Goal: Information Seeking & Learning: Learn about a topic

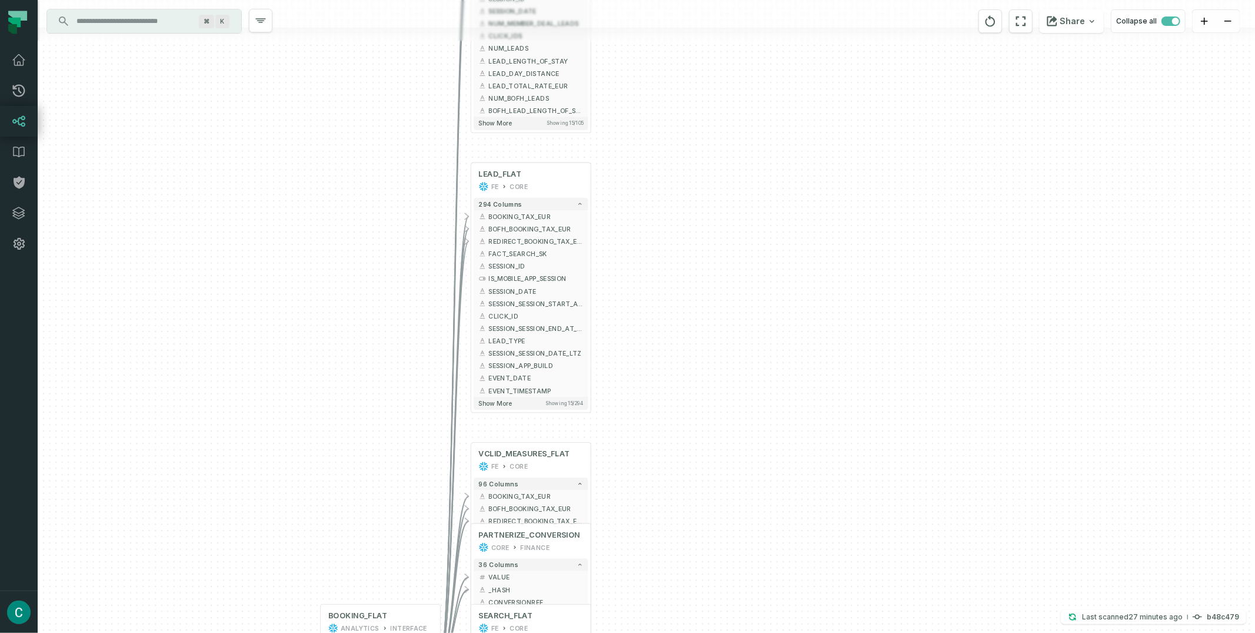
drag, startPoint x: 686, startPoint y: 211, endPoint x: 768, endPoint y: 486, distance: 286.6
click at [768, 486] on div "+ IMPRESSION_MEASURES_FLAT FE CORE + 105 columns - BOOKING_TAX_EUR + + BOFH_BOO…" at bounding box center [647, 316] width 1218 height 633
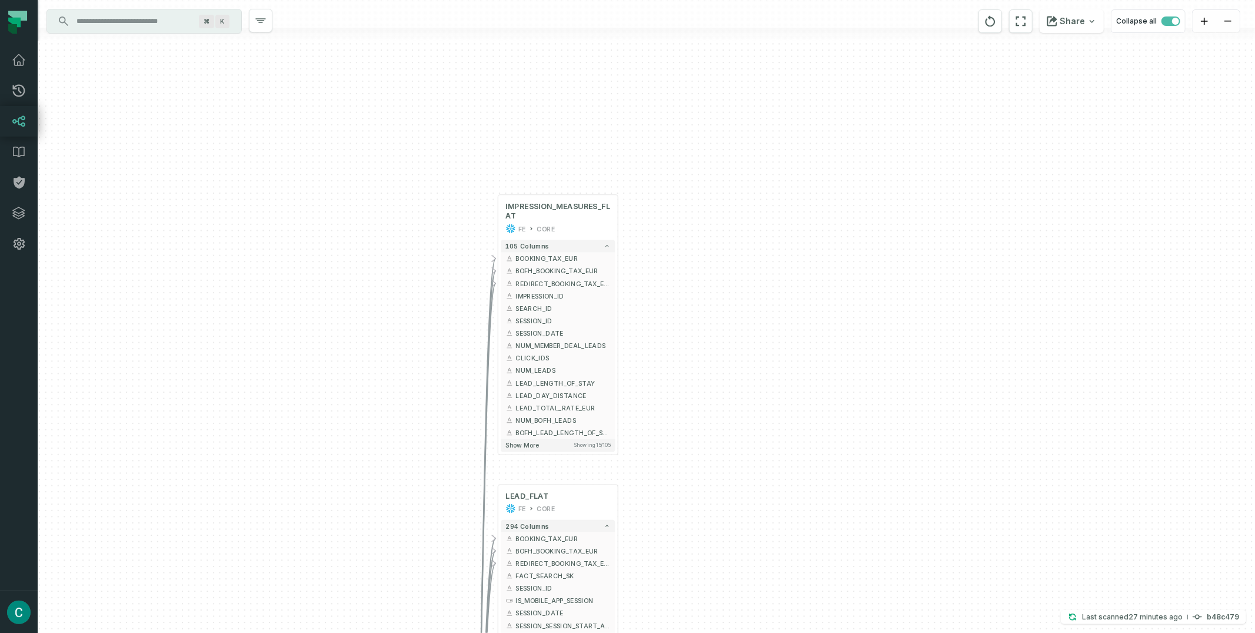
drag, startPoint x: 753, startPoint y: 234, endPoint x: 781, endPoint y: 557, distance: 324.4
click at [781, 562] on div "+ IMPRESSION_MEASURES_FLAT FE CORE + 105 columns - BOOKING_TAX_EUR + + BOFH_BOO…" at bounding box center [647, 316] width 1218 height 633
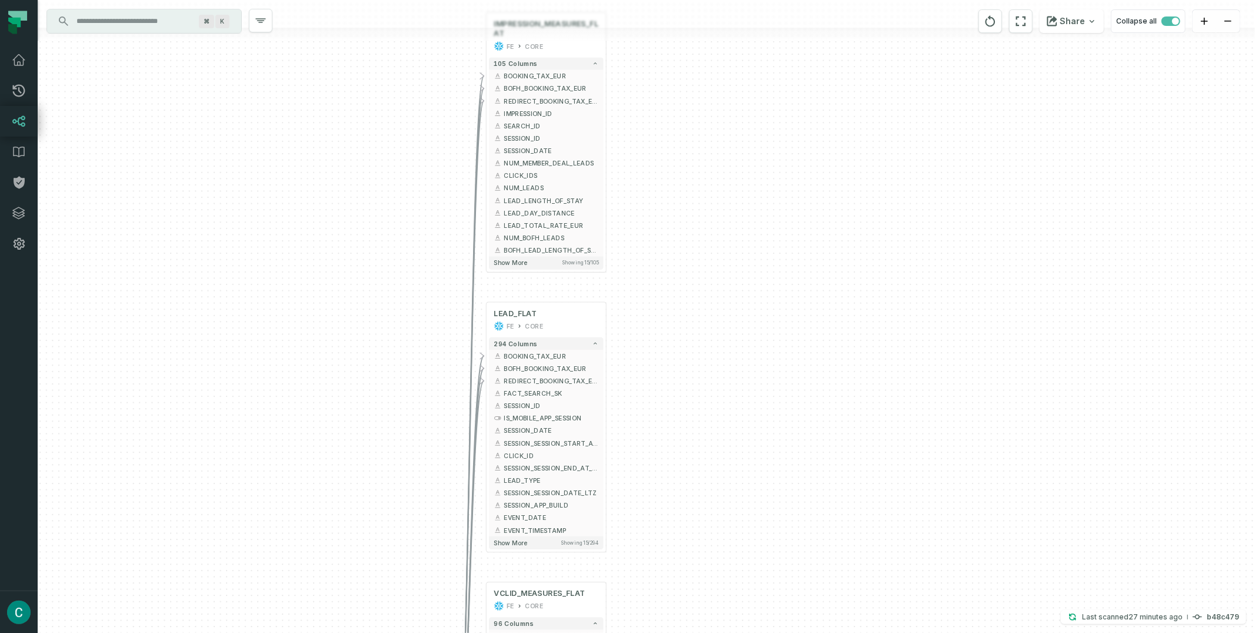
drag, startPoint x: 765, startPoint y: 433, endPoint x: 752, endPoint y: 244, distance: 188.8
click at [752, 244] on div "+ IMPRESSION_MEASURES_FLAT FE CORE + 105 columns - BOOKING_TAX_EUR + + BOFH_BOO…" at bounding box center [647, 316] width 1218 height 633
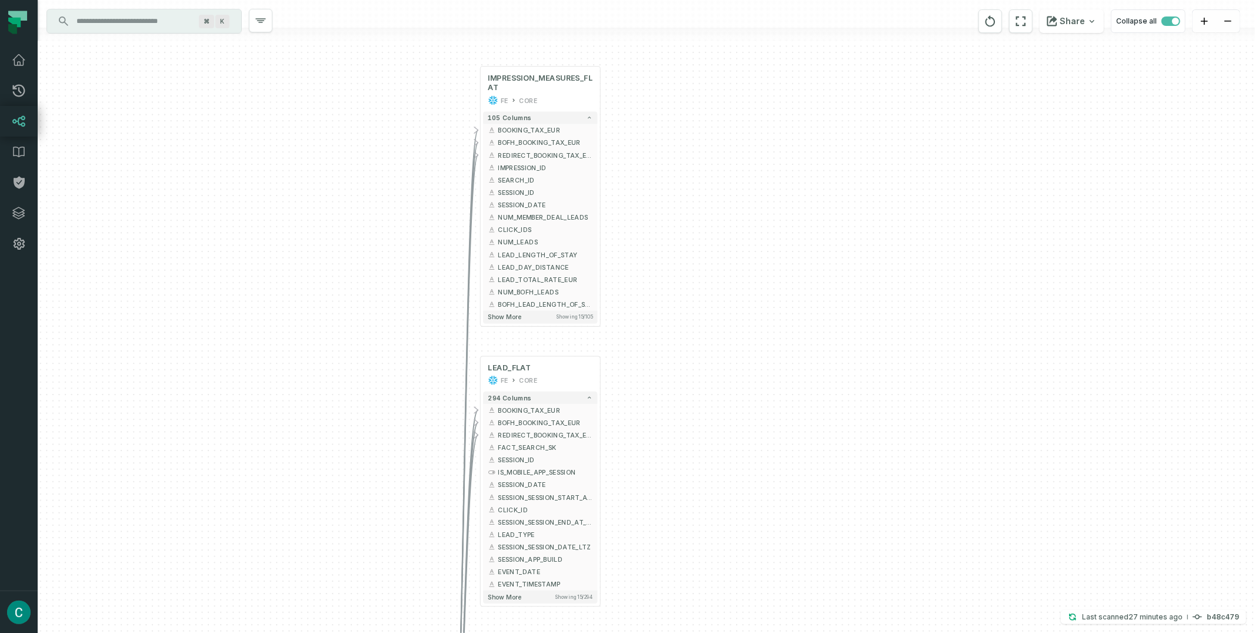
drag, startPoint x: 753, startPoint y: 245, endPoint x: 747, endPoint y: 300, distance: 54.5
click at [747, 300] on div "+ IMPRESSION_MEASURES_FLAT FE CORE + 105 columns - BOOKING_TAX_EUR + + BOFH_BOO…" at bounding box center [647, 316] width 1218 height 633
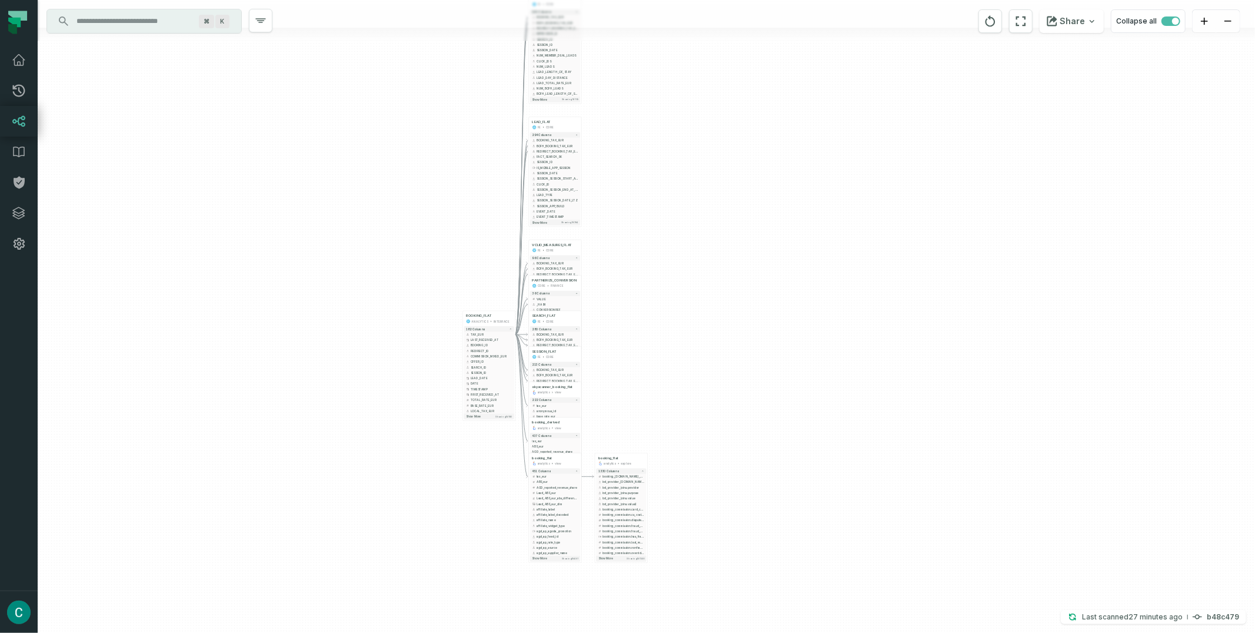
drag, startPoint x: 736, startPoint y: 356, endPoint x: 636, endPoint y: 148, distance: 230.6
click at [636, 148] on div "+ IMPRESSION_MEASURES_FLAT FE CORE + 105 columns - BOOKING_TAX_EUR + + BOFH_BOO…" at bounding box center [647, 316] width 1218 height 633
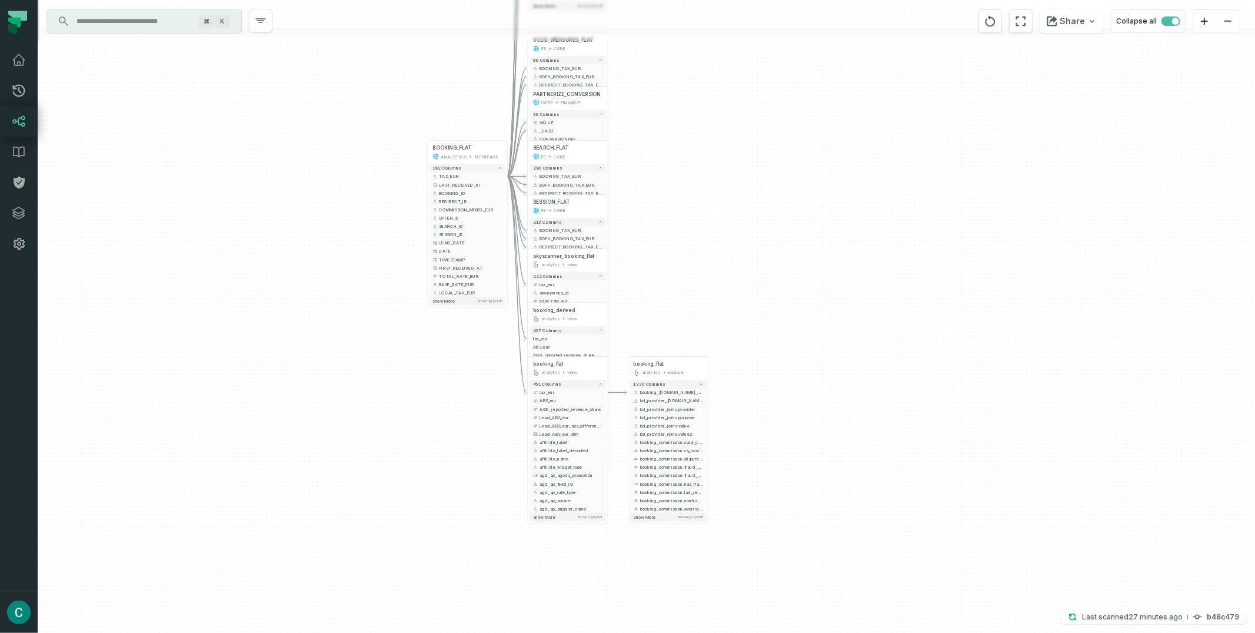
drag, startPoint x: 626, startPoint y: 374, endPoint x: 709, endPoint y: 171, distance: 219.4
click at [709, 171] on div "+ IMPRESSION_MEASURES_FLAT FE CORE + 105 columns - BOOKING_TAX_EUR + + BOFH_BOO…" at bounding box center [647, 316] width 1218 height 633
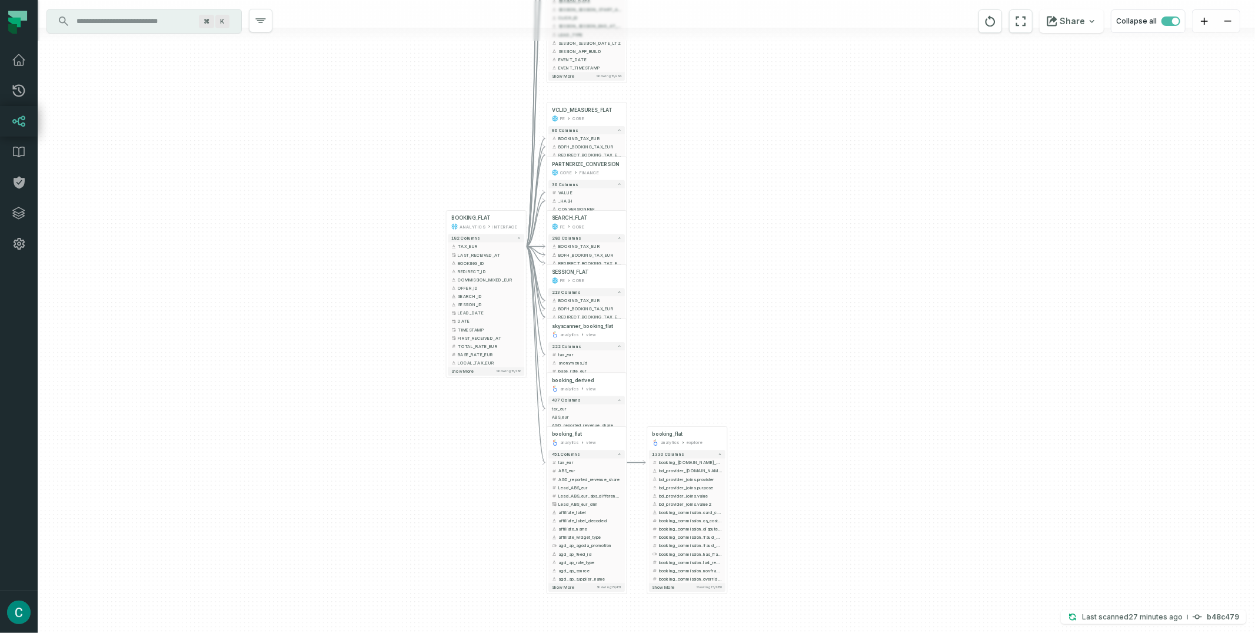
drag, startPoint x: 746, startPoint y: 198, endPoint x: 752, endPoint y: 249, distance: 51.5
click at [752, 249] on div "+ IMPRESSION_MEASURES_FLAT FE CORE + 105 columns - BOOKING_TAX_EUR + + BOFH_BOO…" at bounding box center [647, 316] width 1218 height 633
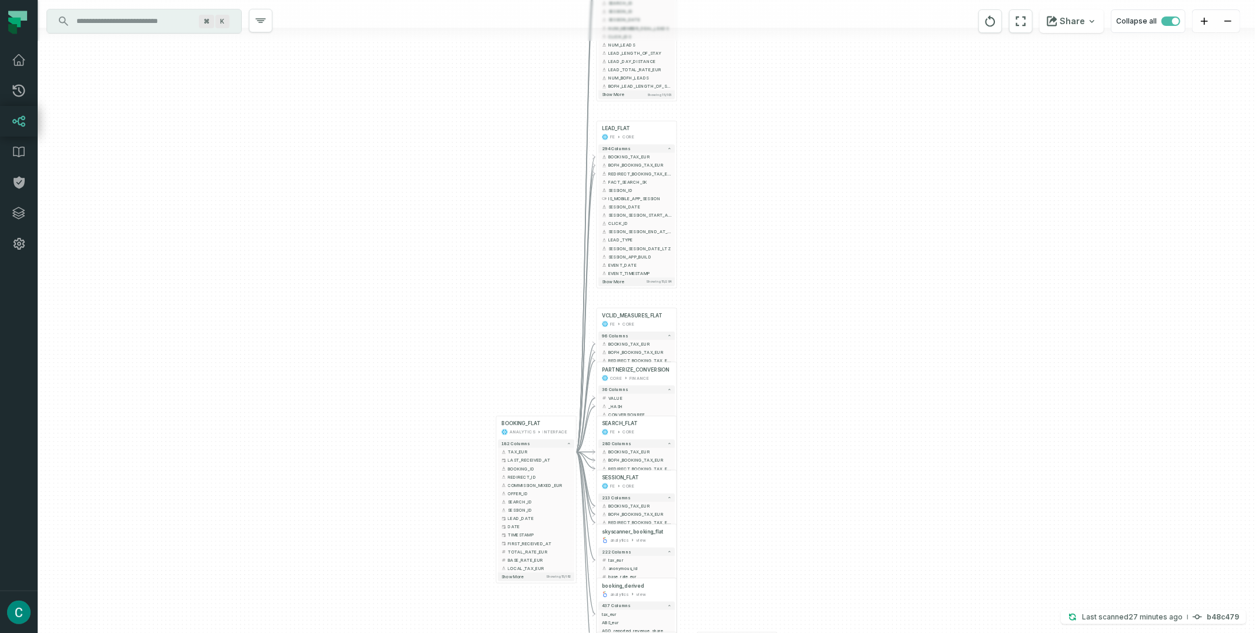
drag, startPoint x: 778, startPoint y: 172, endPoint x: 819, endPoint y: 293, distance: 126.9
click at [819, 293] on div "+ IMPRESSION_MEASURES_FLAT FE CORE + 105 columns - BOOKING_TAX_EUR + + BOFH_BOO…" at bounding box center [647, 316] width 1218 height 633
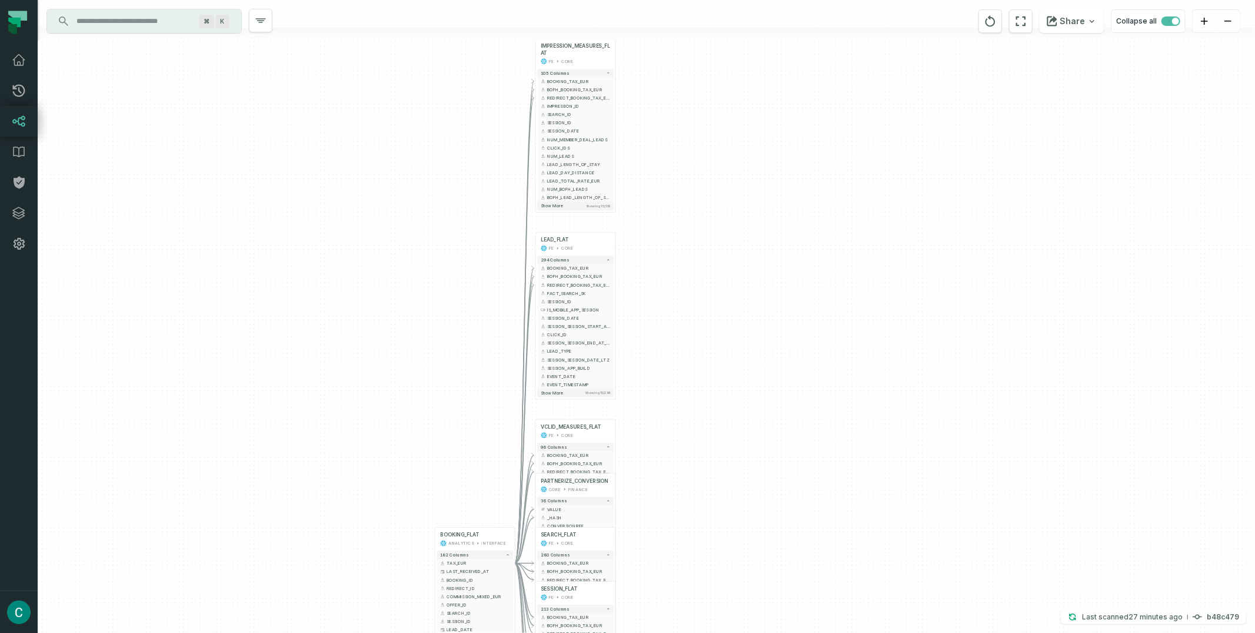
drag, startPoint x: 833, startPoint y: 172, endPoint x: 772, endPoint y: 283, distance: 127.0
click at [772, 283] on div "+ IMPRESSION_MEASURES_FLAT FE CORE + 105 columns - BOOKING_TAX_EUR + + BOFH_BOO…" at bounding box center [647, 316] width 1218 height 633
